Goal: Transaction & Acquisition: Purchase product/service

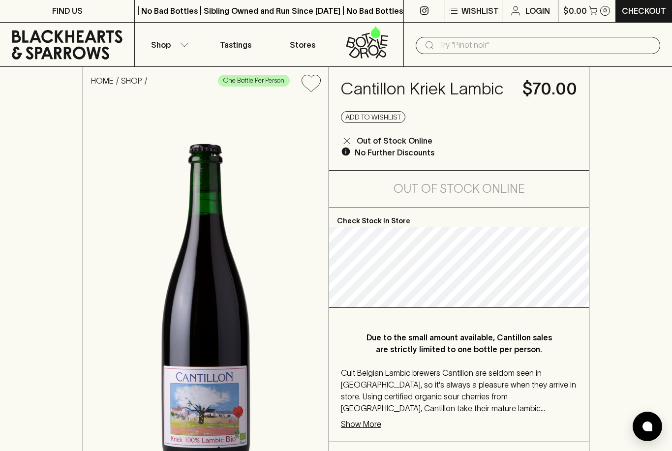
scroll to position [0, 0]
click at [569, 48] on input "text" at bounding box center [545, 46] width 213 height 16
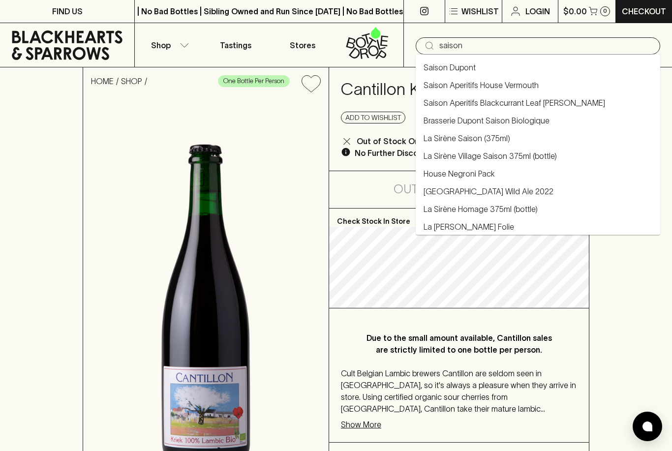
type input "saison"
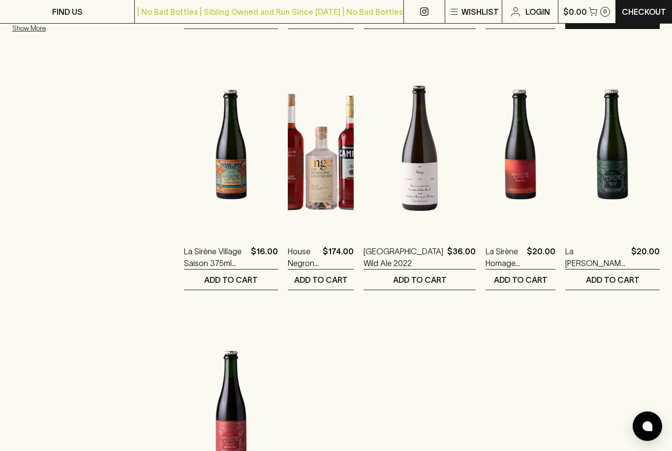
scroll to position [401, 0]
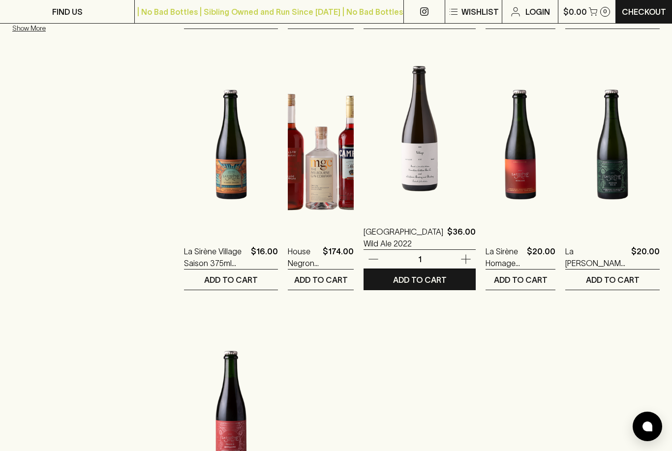
click at [401, 198] on img at bounding box center [419, 125] width 112 height 172
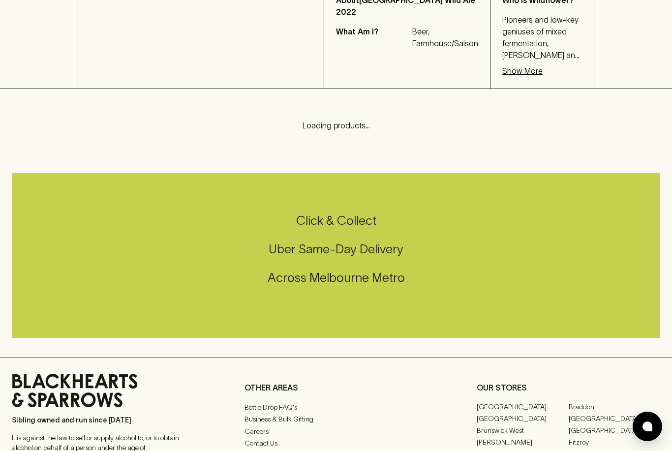
click at [386, 450] on html "FIND US | No Bad Bottles | Sibling Owned and Run Since 2006 | No Bad Bottles | …" at bounding box center [336, 186] width 672 height 1174
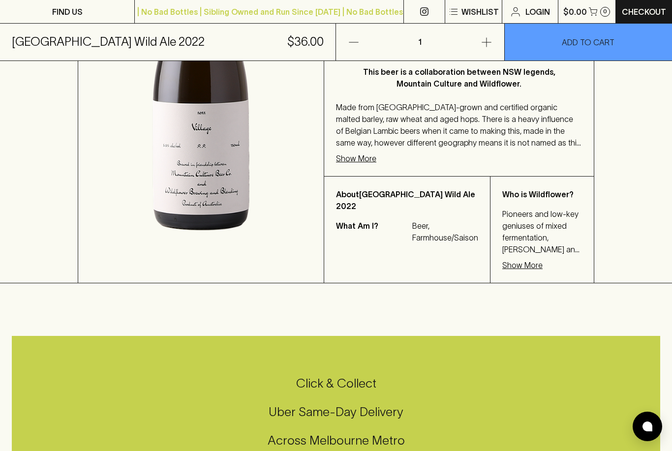
scroll to position [275, 0]
click at [369, 155] on p "Show More" at bounding box center [356, 159] width 40 height 12
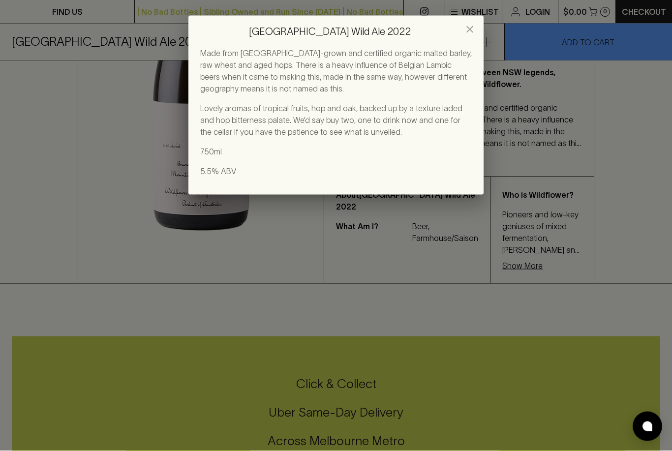
scroll to position [275, 0]
click at [469, 31] on icon "close" at bounding box center [470, 30] width 12 height 12
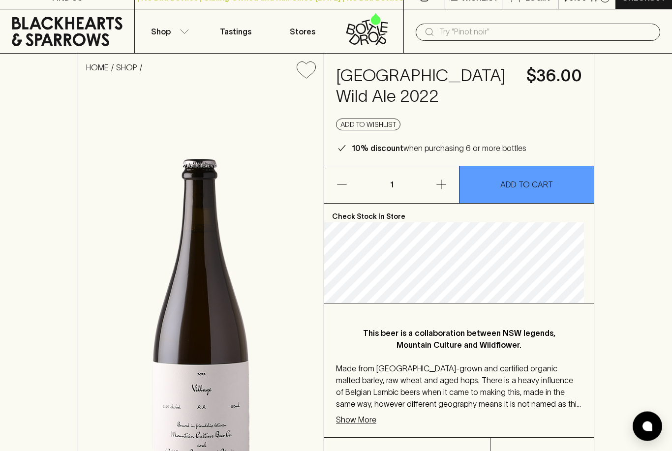
scroll to position [0, 0]
